Goal: Register for event/course: Sign up to attend an event or enroll in a course

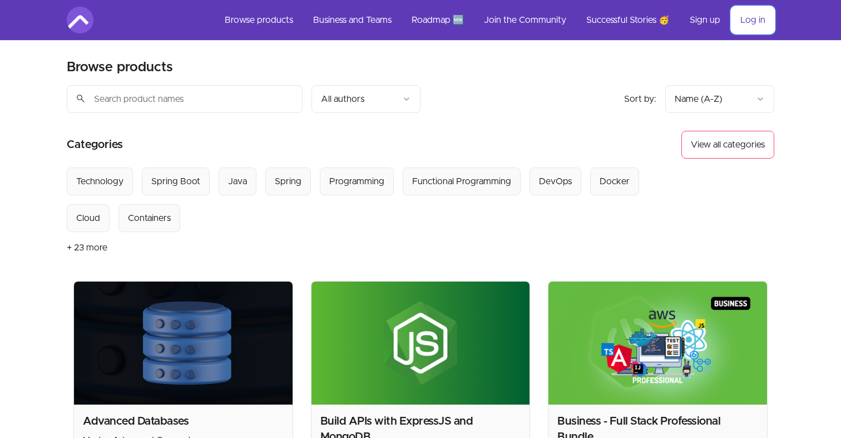
click at [750, 21] on link "Log in" at bounding box center [752, 20] width 43 height 27
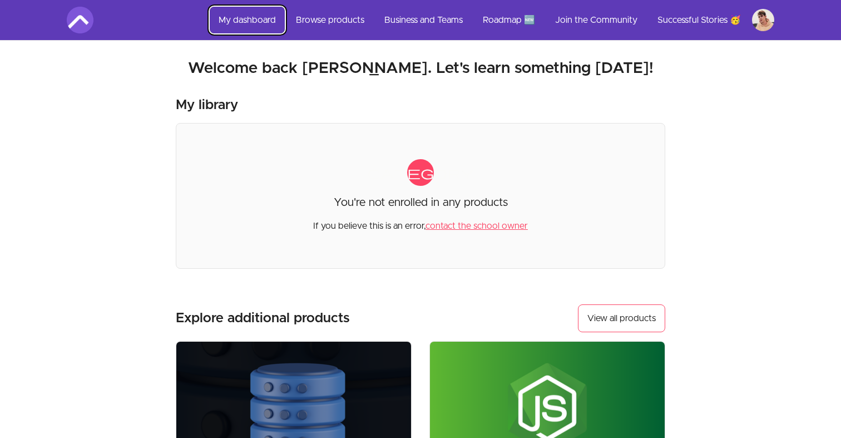
click at [242, 23] on link "My dashboard" at bounding box center [247, 20] width 75 height 27
click at [272, 69] on h2 "Welcome back Mikhail. Let's learn something today!" at bounding box center [420, 68] width 707 height 20
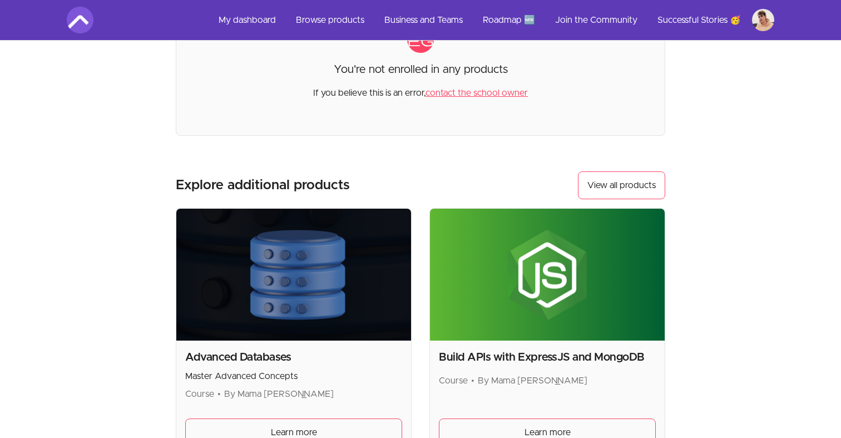
scroll to position [164, 0]
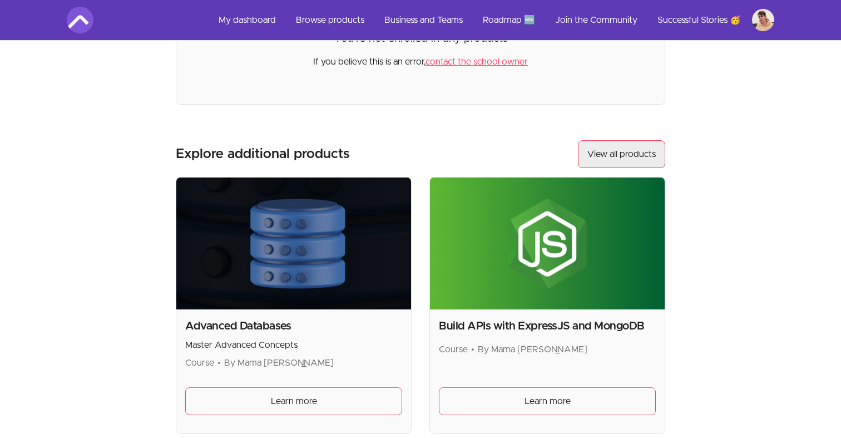
click at [599, 155] on link "View all products" at bounding box center [621, 154] width 87 height 28
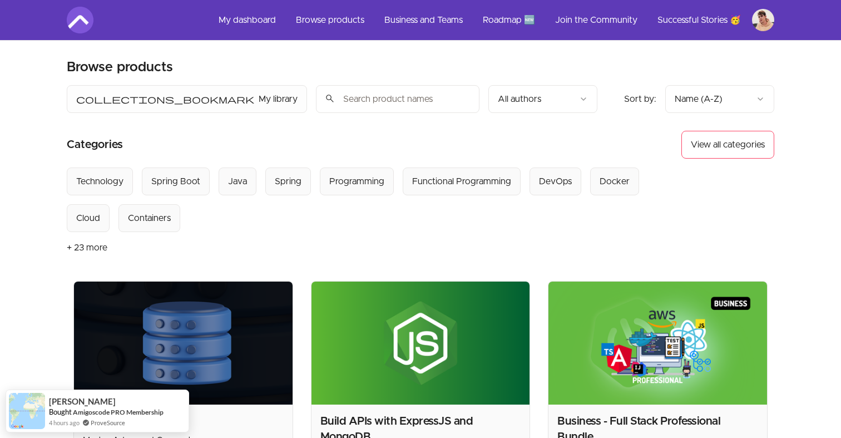
click at [316, 108] on input "search" at bounding box center [397, 99] width 163 height 28
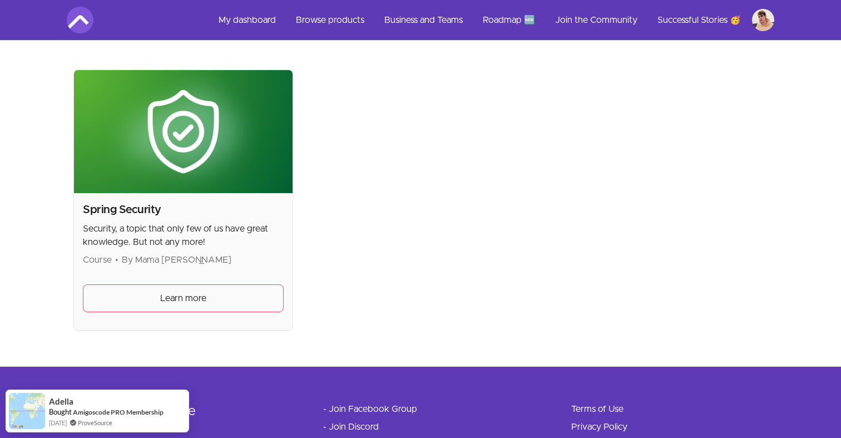
scroll to position [217, 0]
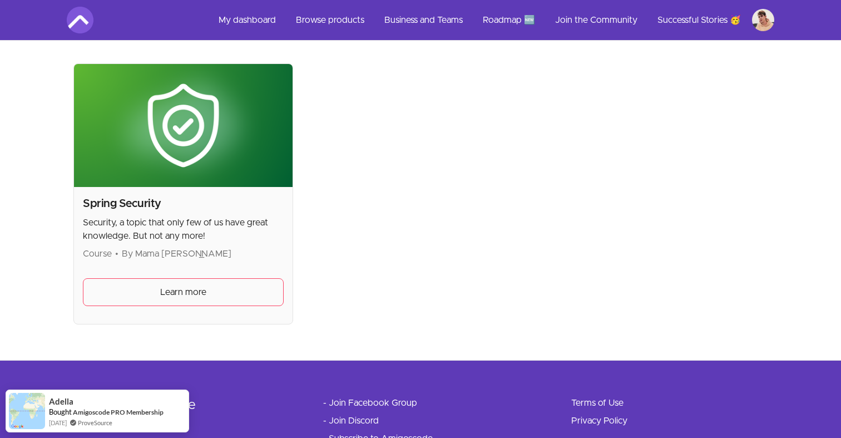
type input "Spring Se"
click at [138, 209] on h2 "Spring Security" at bounding box center [183, 204] width 201 height 16
click at [183, 294] on span "Learn more" at bounding box center [183, 291] width 46 height 13
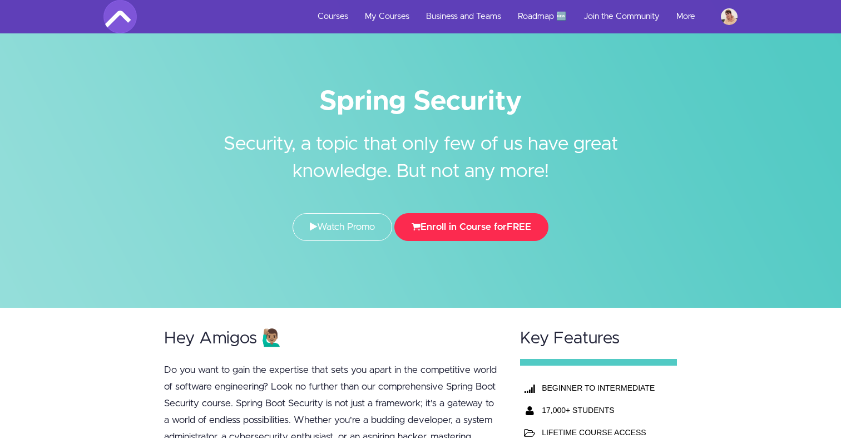
click at [460, 227] on button "Enroll in Course for FREE" at bounding box center [471, 227] width 154 height 28
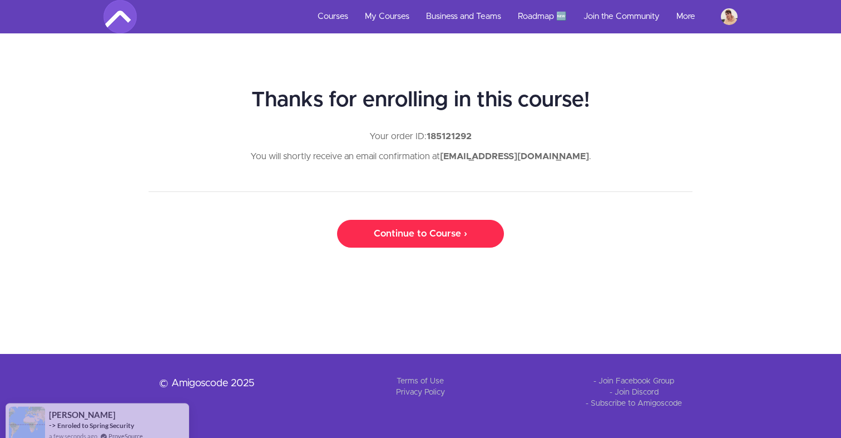
click at [420, 235] on link "Continue to Course ›" at bounding box center [420, 234] width 167 height 28
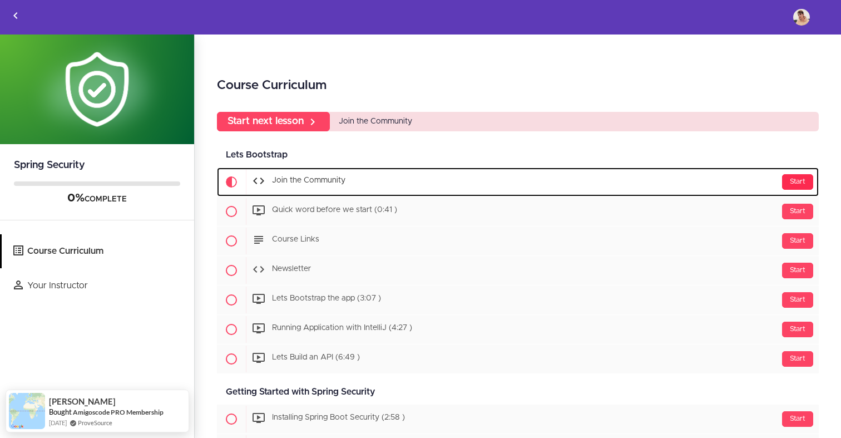
click at [799, 182] on div "Start" at bounding box center [797, 182] width 31 height 16
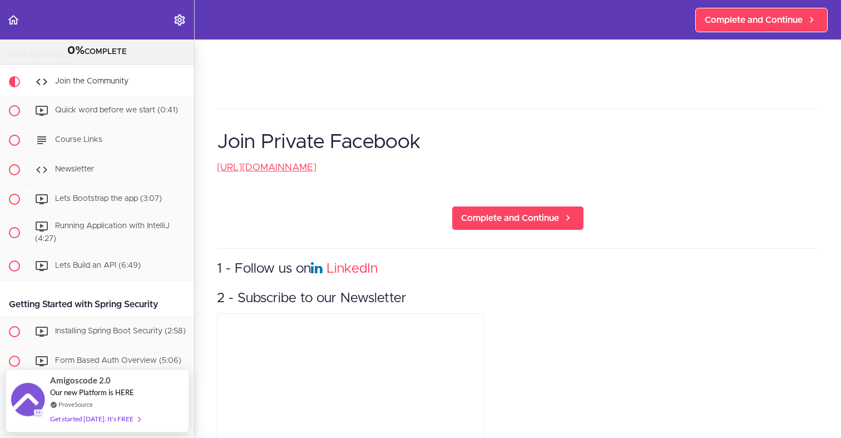
scroll to position [266, 0]
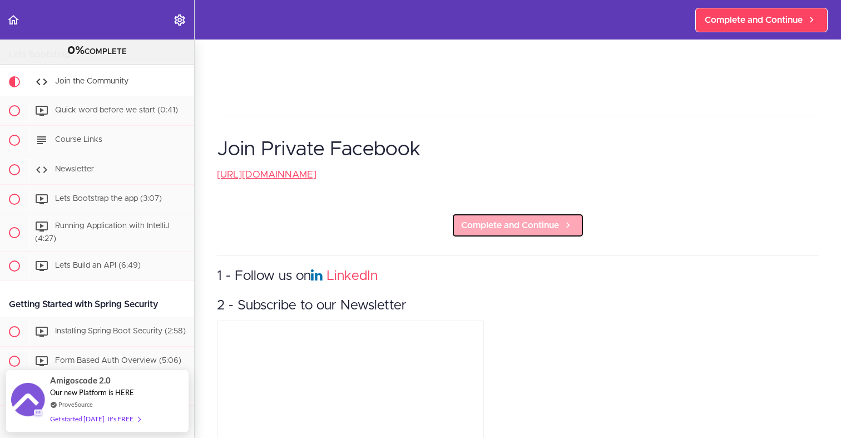
click at [540, 230] on span "Complete and Continue" at bounding box center [510, 224] width 98 height 13
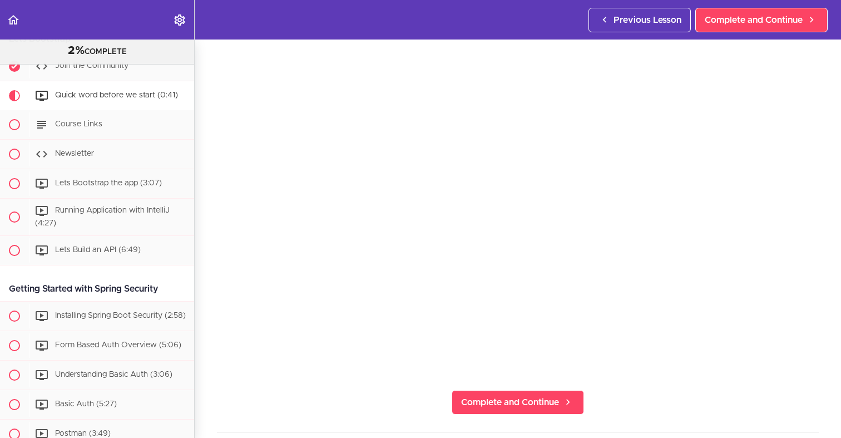
scroll to position [102, 0]
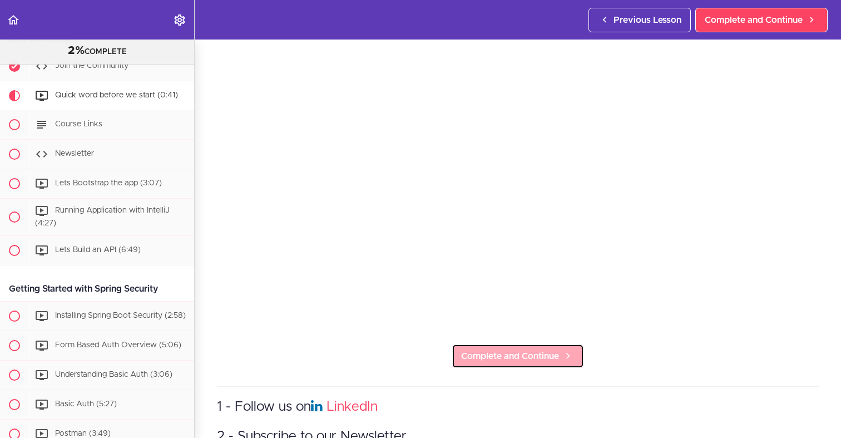
click at [536, 350] on span "Complete and Continue" at bounding box center [510, 355] width 98 height 13
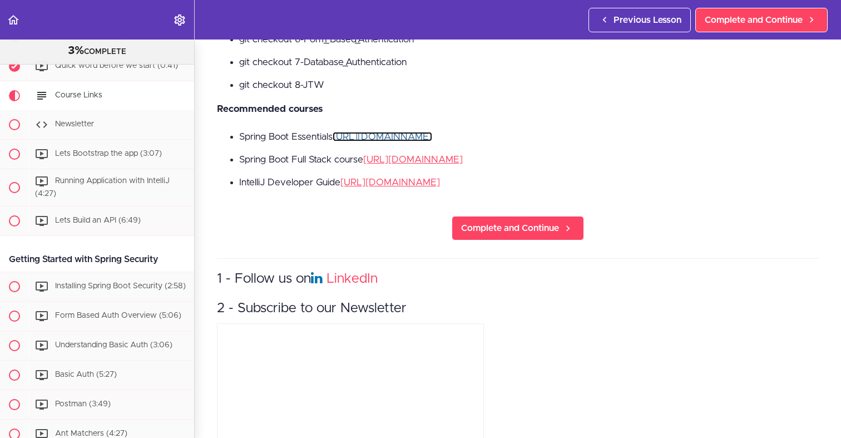
scroll to position [266, 0]
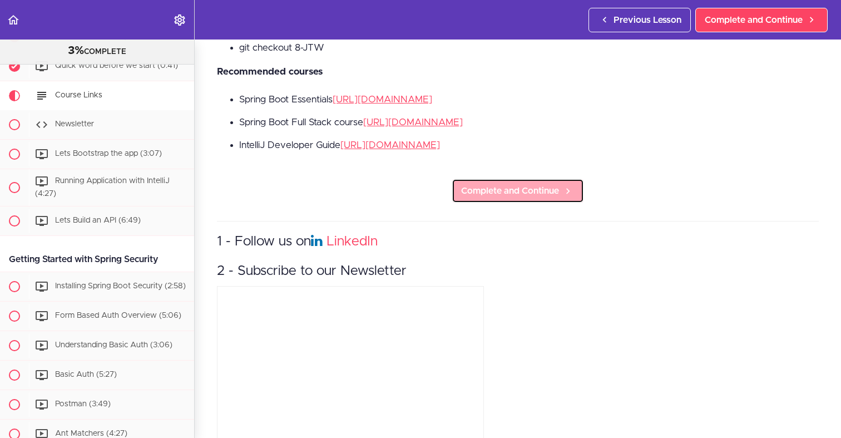
click at [506, 196] on span "Complete and Continue" at bounding box center [510, 190] width 98 height 13
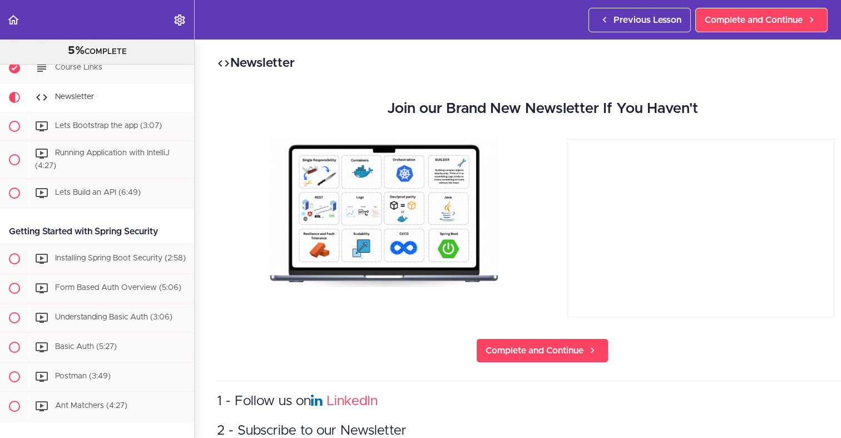
scroll to position [148, 0]
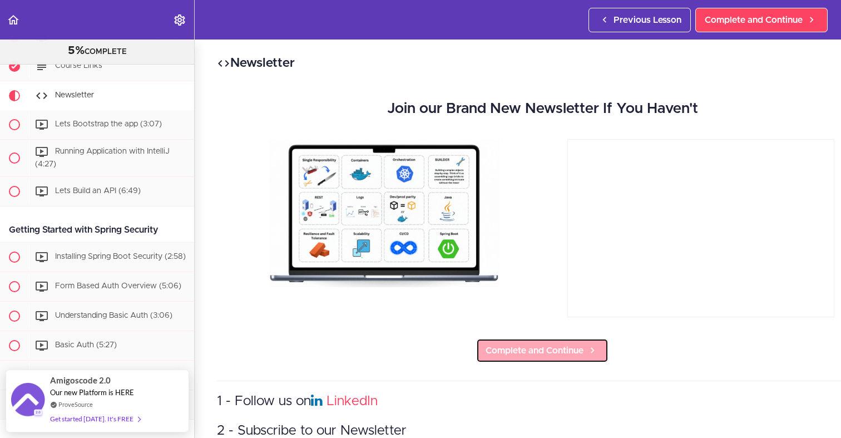
click at [536, 352] on span "Complete and Continue" at bounding box center [534, 350] width 98 height 13
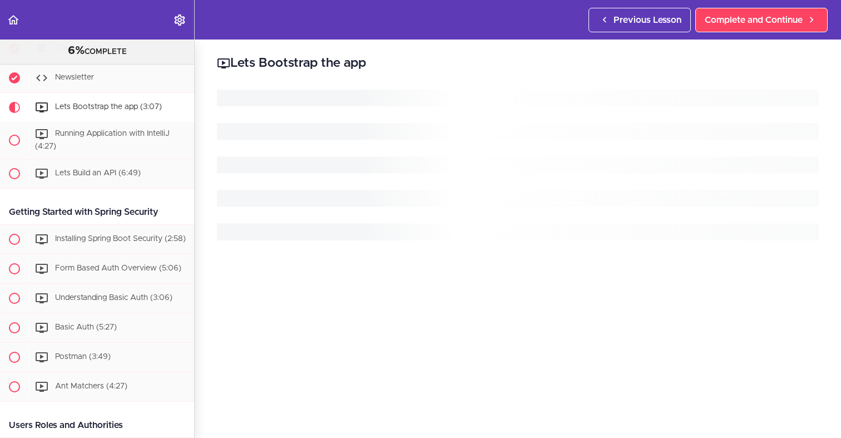
scroll to position [177, 0]
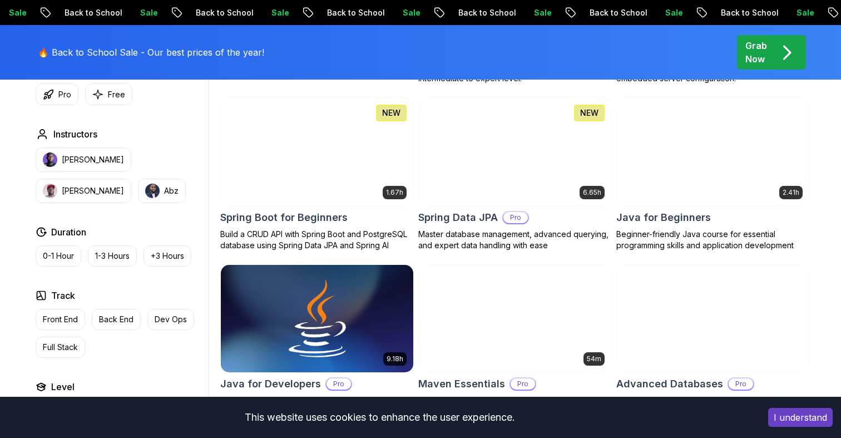
scroll to position [454, 0]
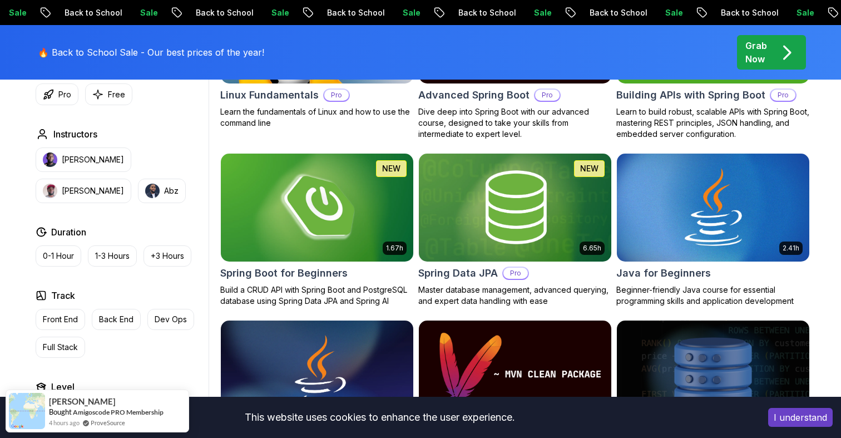
click at [357, 198] on img at bounding box center [317, 207] width 202 height 113
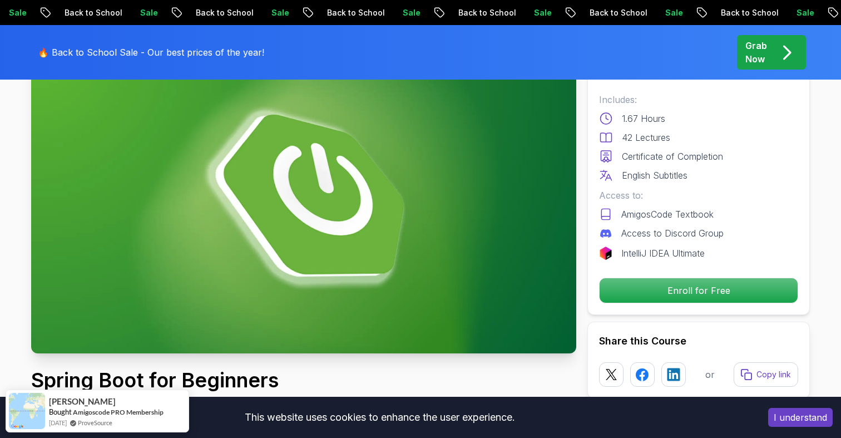
scroll to position [102, 0]
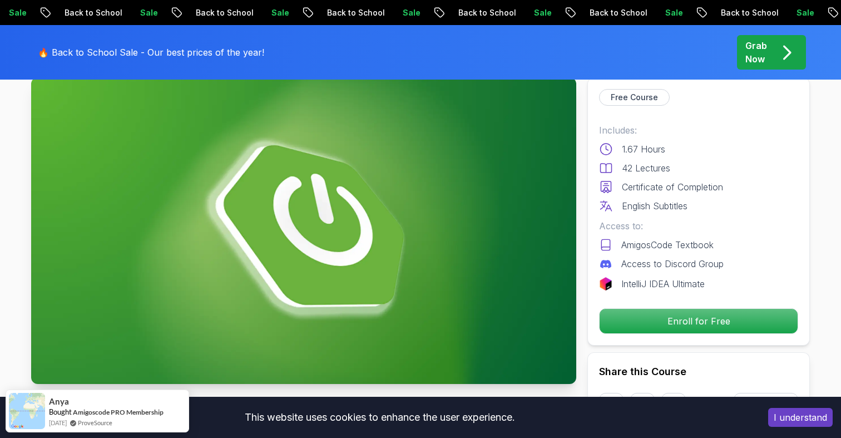
scroll to position [48, 0]
